Goal: Transaction & Acquisition: Purchase product/service

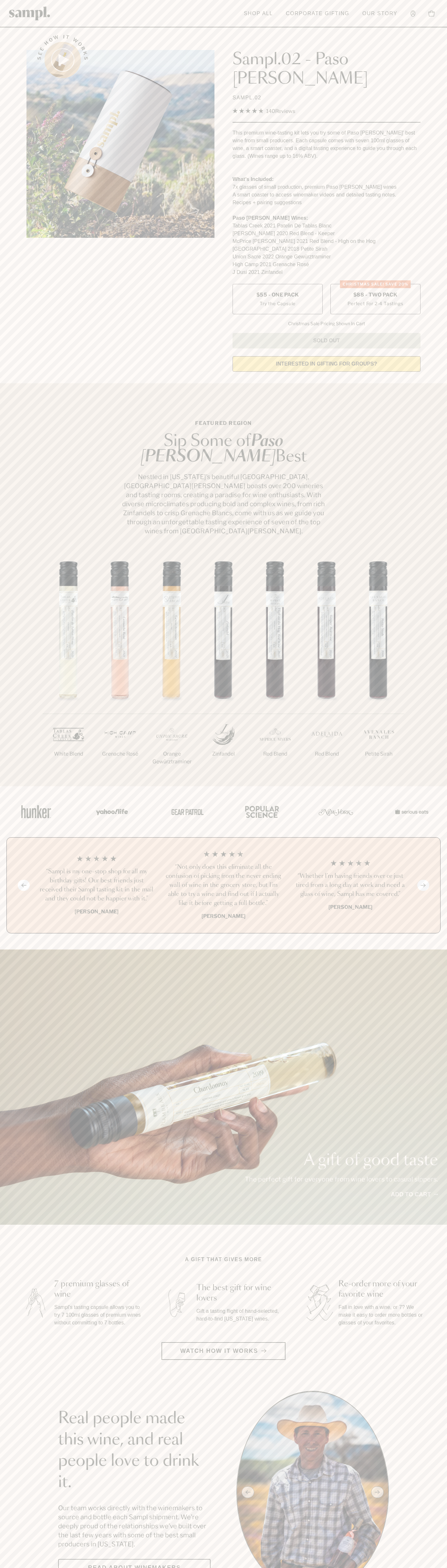
click at [375, 292] on span "$88 - Two Pack" at bounding box center [375, 295] width 44 height 7
click at [98, 15] on header "Toggle navigation menu Shop All Corporate Gifting Our Story Account Story Shop …" at bounding box center [224, 13] width 447 height 27
click at [398, 1567] on html "Skip to main content Toggle navigation menu Shop All Corporate Gifting Our Stor…" at bounding box center [224, 1582] width 447 height 3164
click at [20, 1424] on section "Real people made this wine, and real people love to drink it. Our team works di…" at bounding box center [224, 1492] width 447 height 203
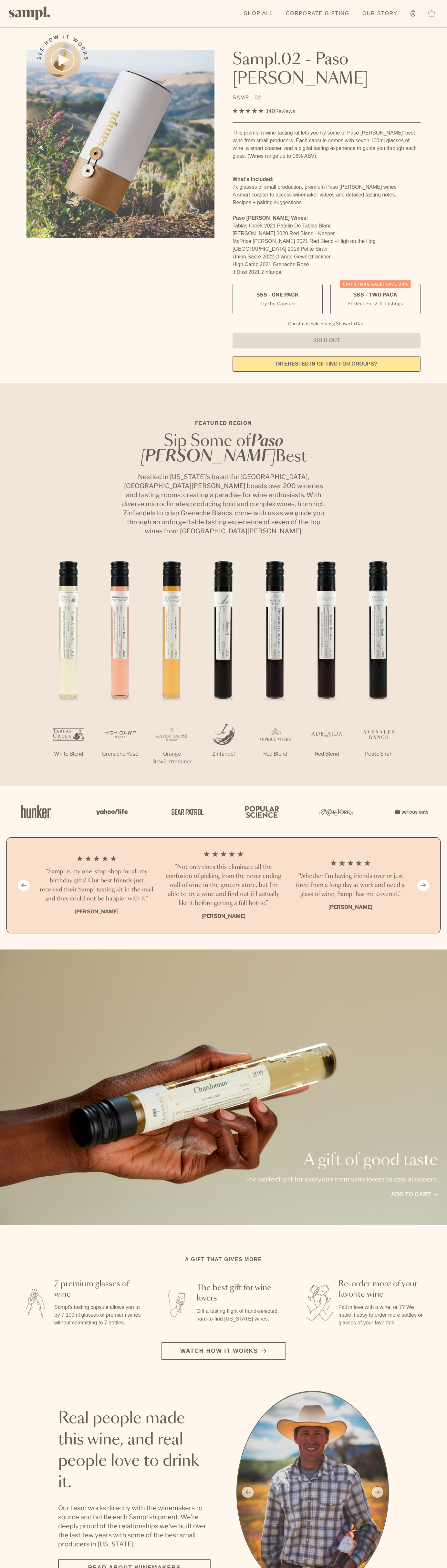
scroll to position [1280, 0]
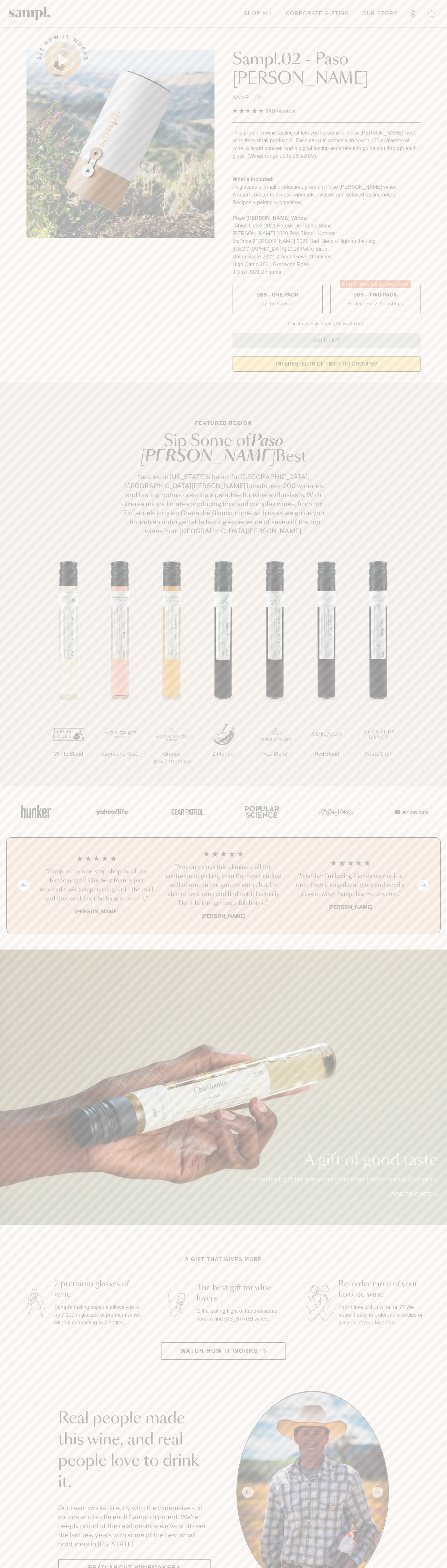
click at [375, 292] on span "$88 - Two Pack" at bounding box center [375, 295] width 44 height 7
